Goal: Task Accomplishment & Management: Manage account settings

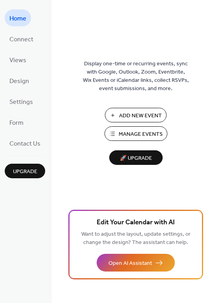
click at [121, 134] on span "Manage Events" at bounding box center [141, 134] width 44 height 8
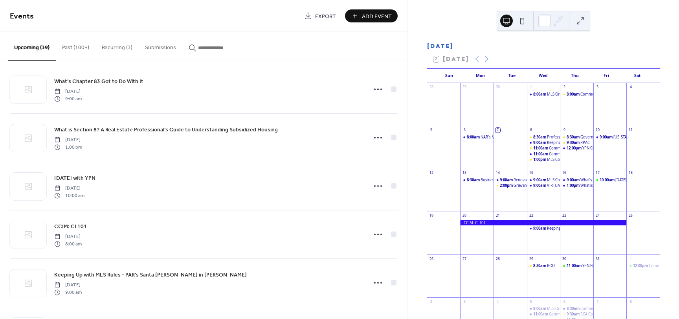
scroll to position [590, 0]
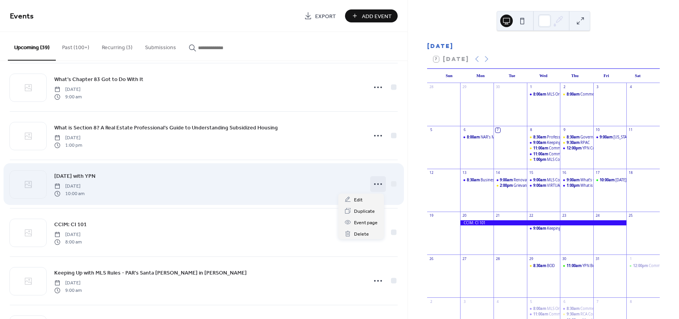
click at [378, 185] on icon at bounding box center [378, 184] width 13 height 13
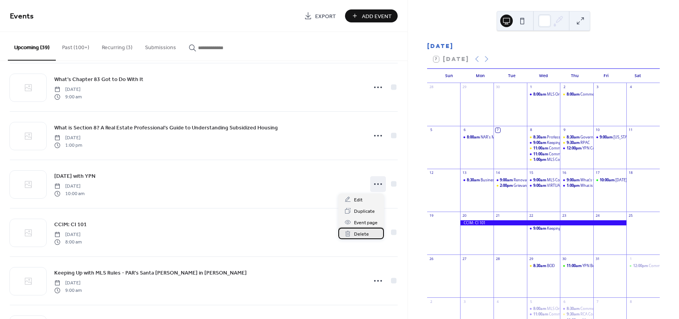
click at [357, 234] on span "Delete" at bounding box center [361, 234] width 15 height 8
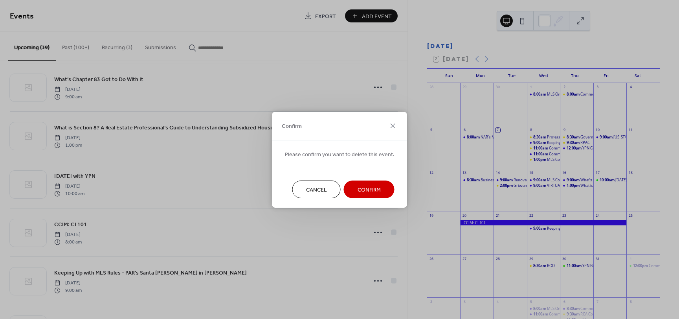
click at [370, 189] on span "Confirm" at bounding box center [369, 190] width 23 height 8
